Goal: Task Accomplishment & Management: Use online tool/utility

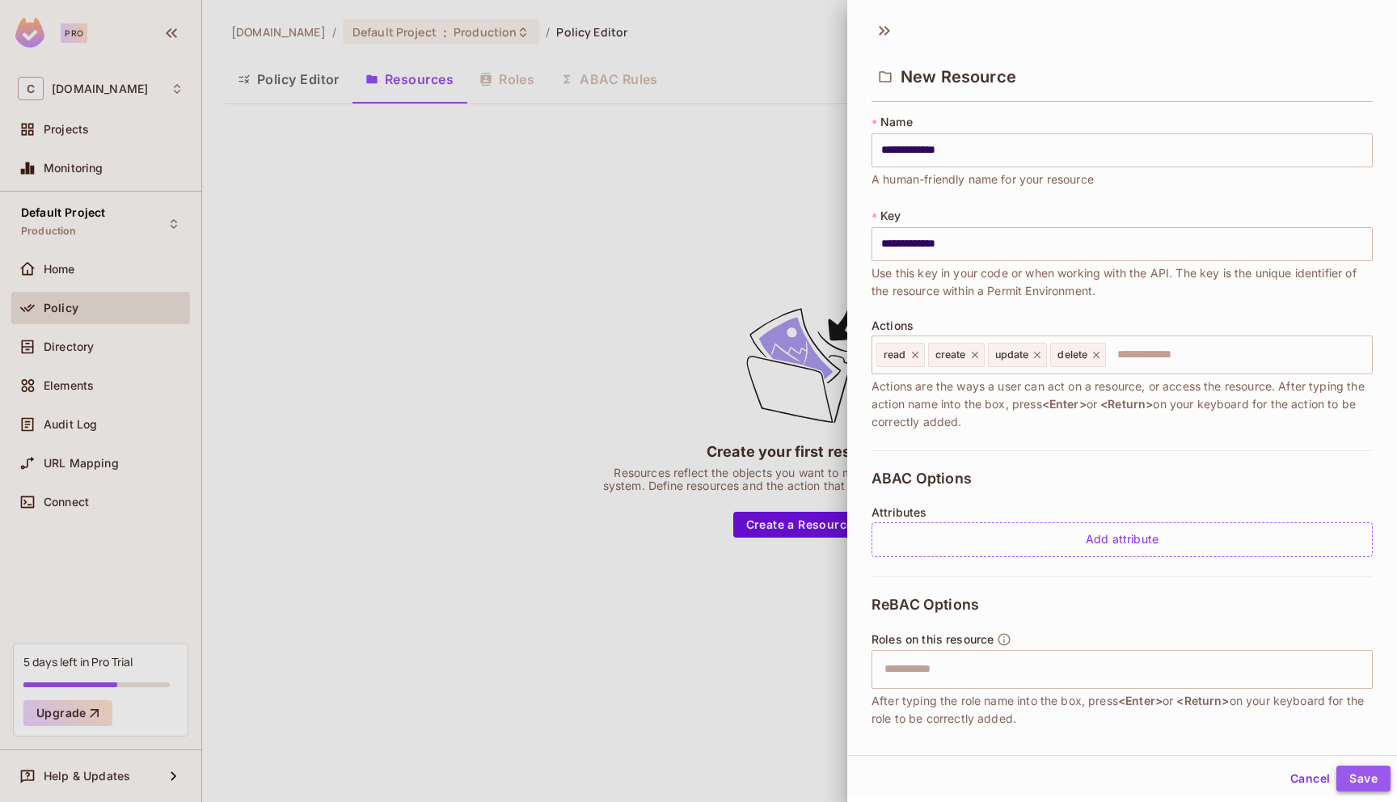
click at [1356, 780] on button "Save" at bounding box center [1364, 779] width 54 height 26
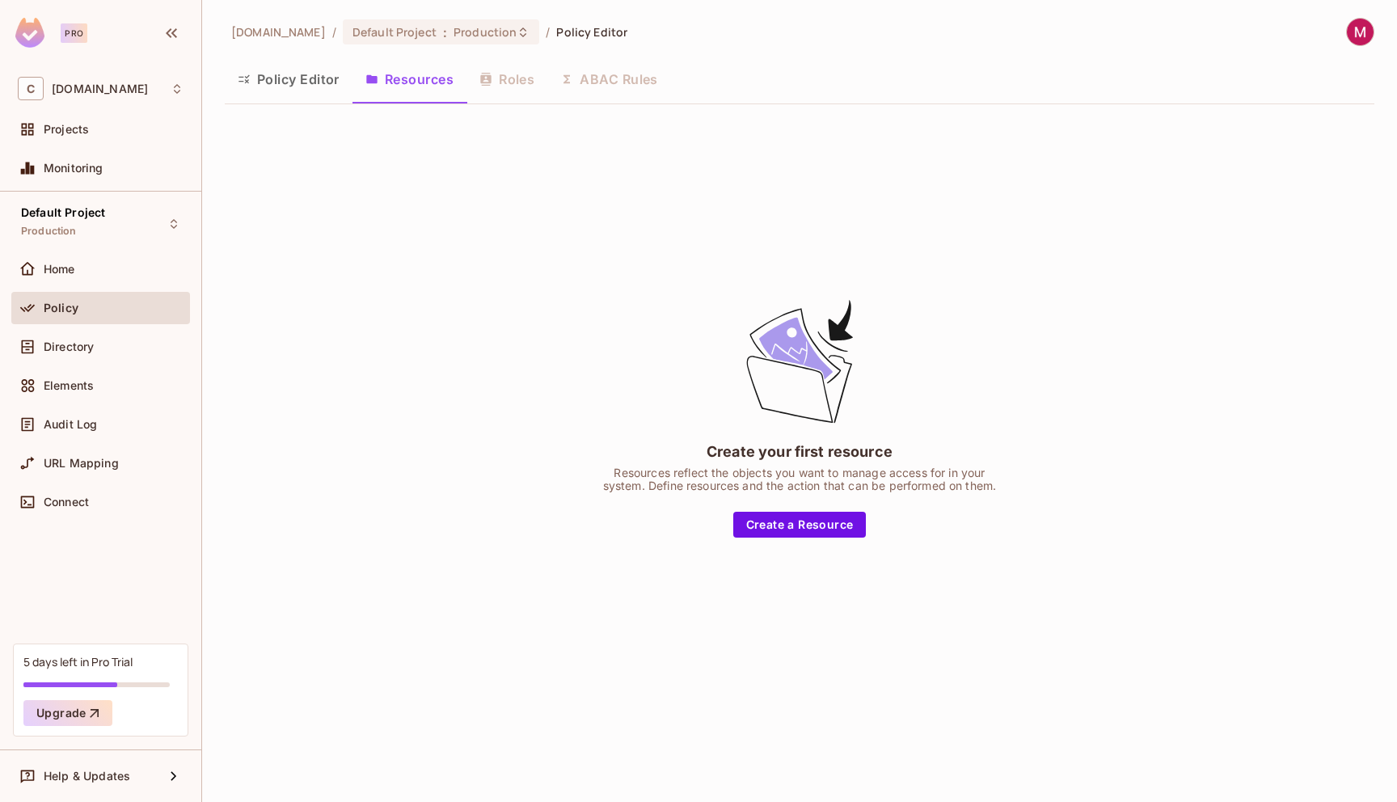
click at [405, 81] on button "Resources" at bounding box center [410, 79] width 114 height 40
click at [70, 272] on span "Home" at bounding box center [60, 269] width 32 height 13
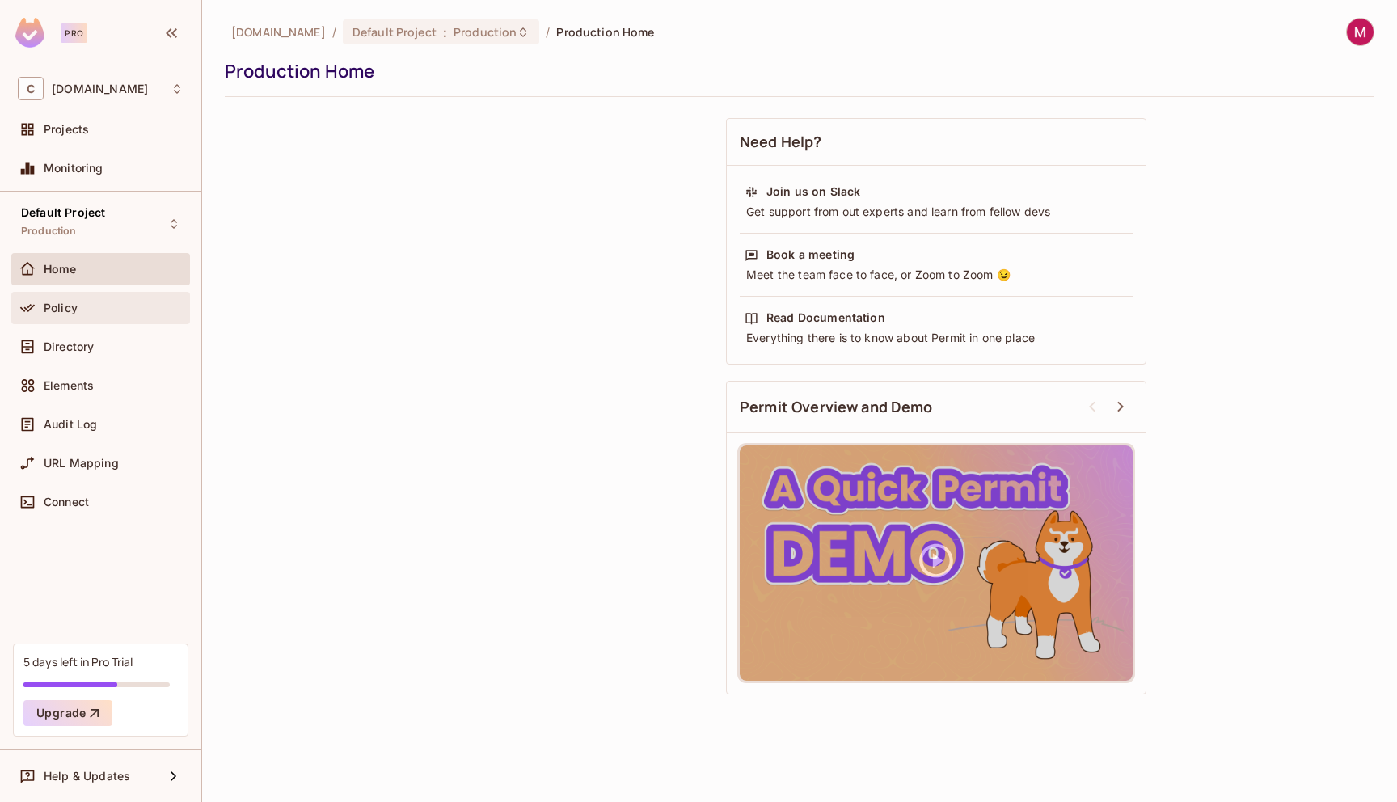
click at [69, 307] on span "Policy" at bounding box center [61, 308] width 34 height 13
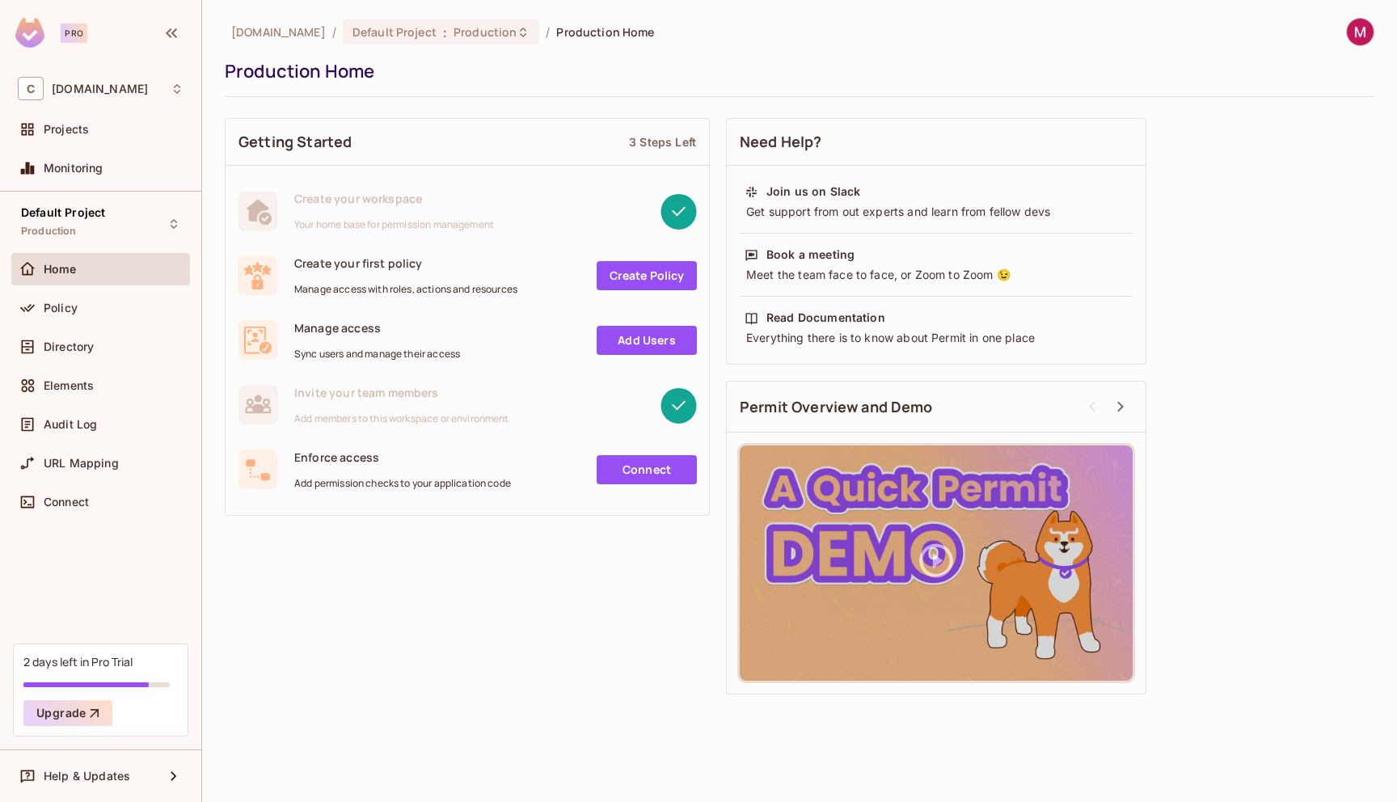
click at [628, 272] on link "Create Policy" at bounding box center [647, 275] width 100 height 29
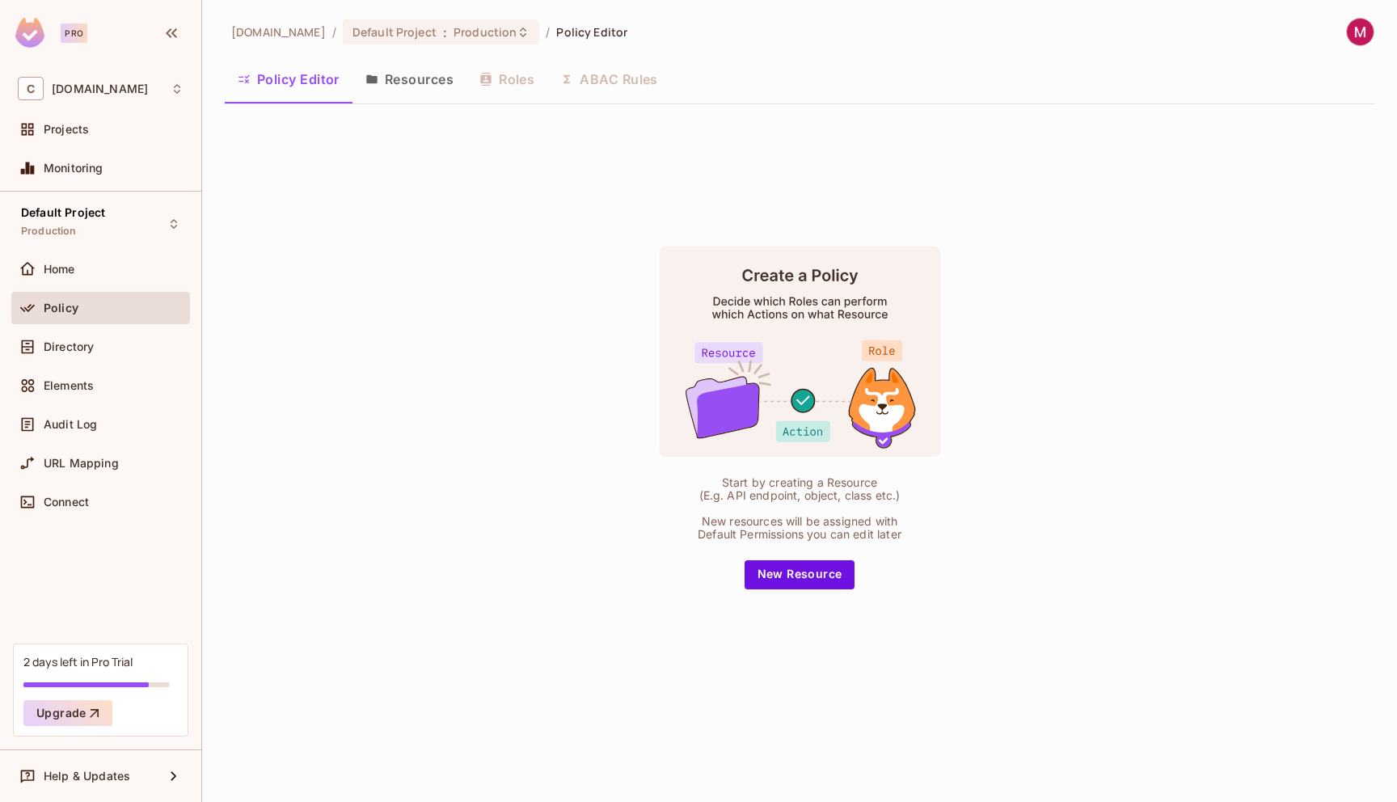
click at [433, 86] on button "Resources" at bounding box center [410, 79] width 114 height 40
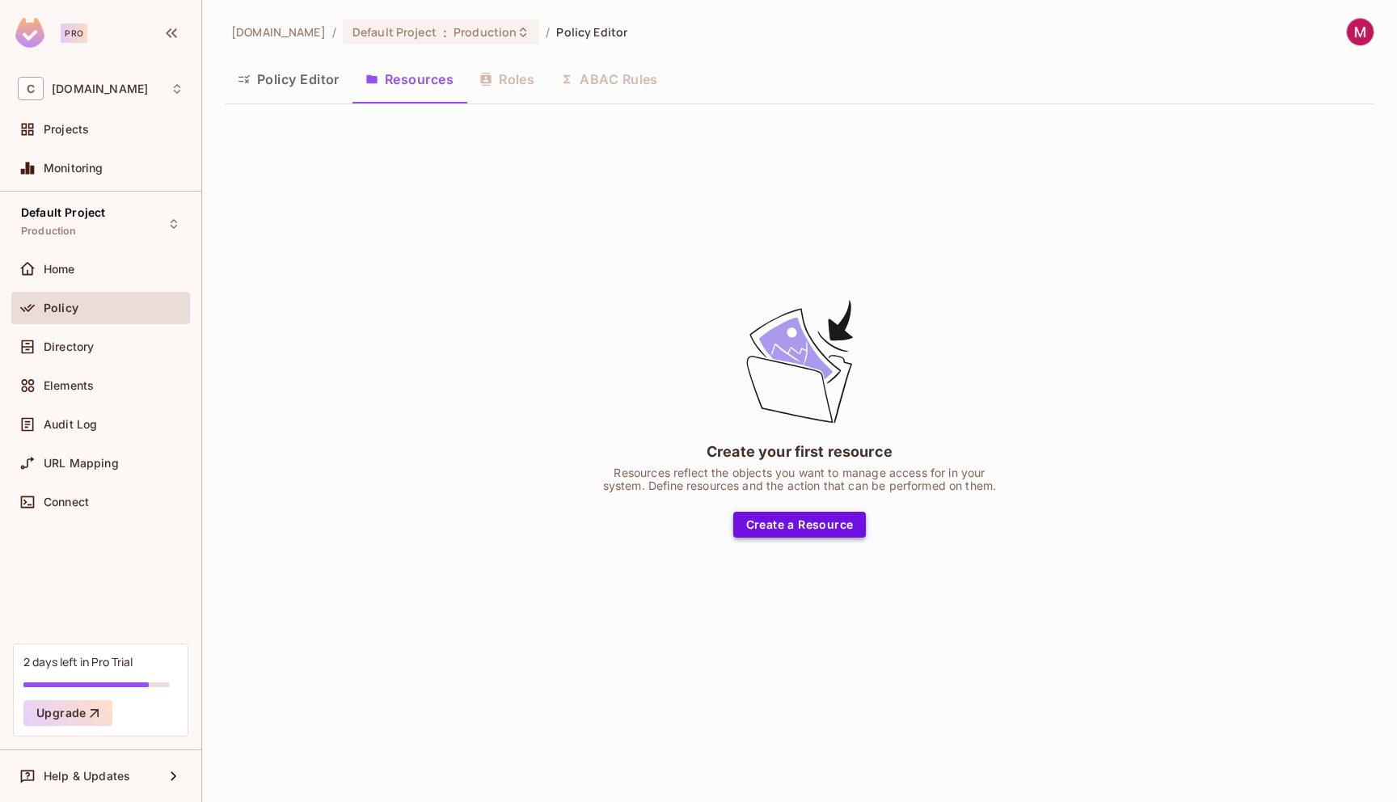
click at [812, 529] on button "Create a Resource" at bounding box center [799, 525] width 133 height 26
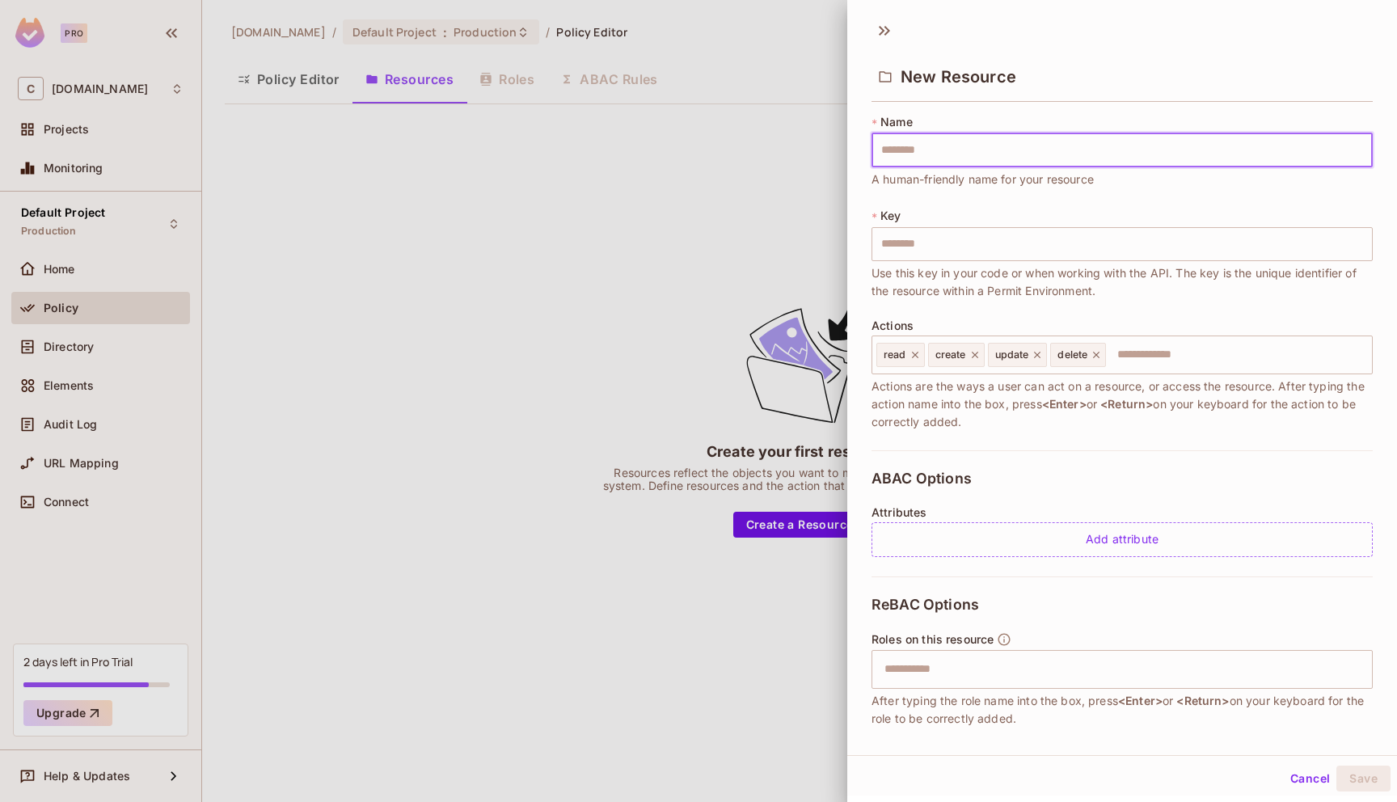
click at [936, 154] on input "text" at bounding box center [1122, 150] width 501 height 34
